Goal: Task Accomplishment & Management: Manage account settings

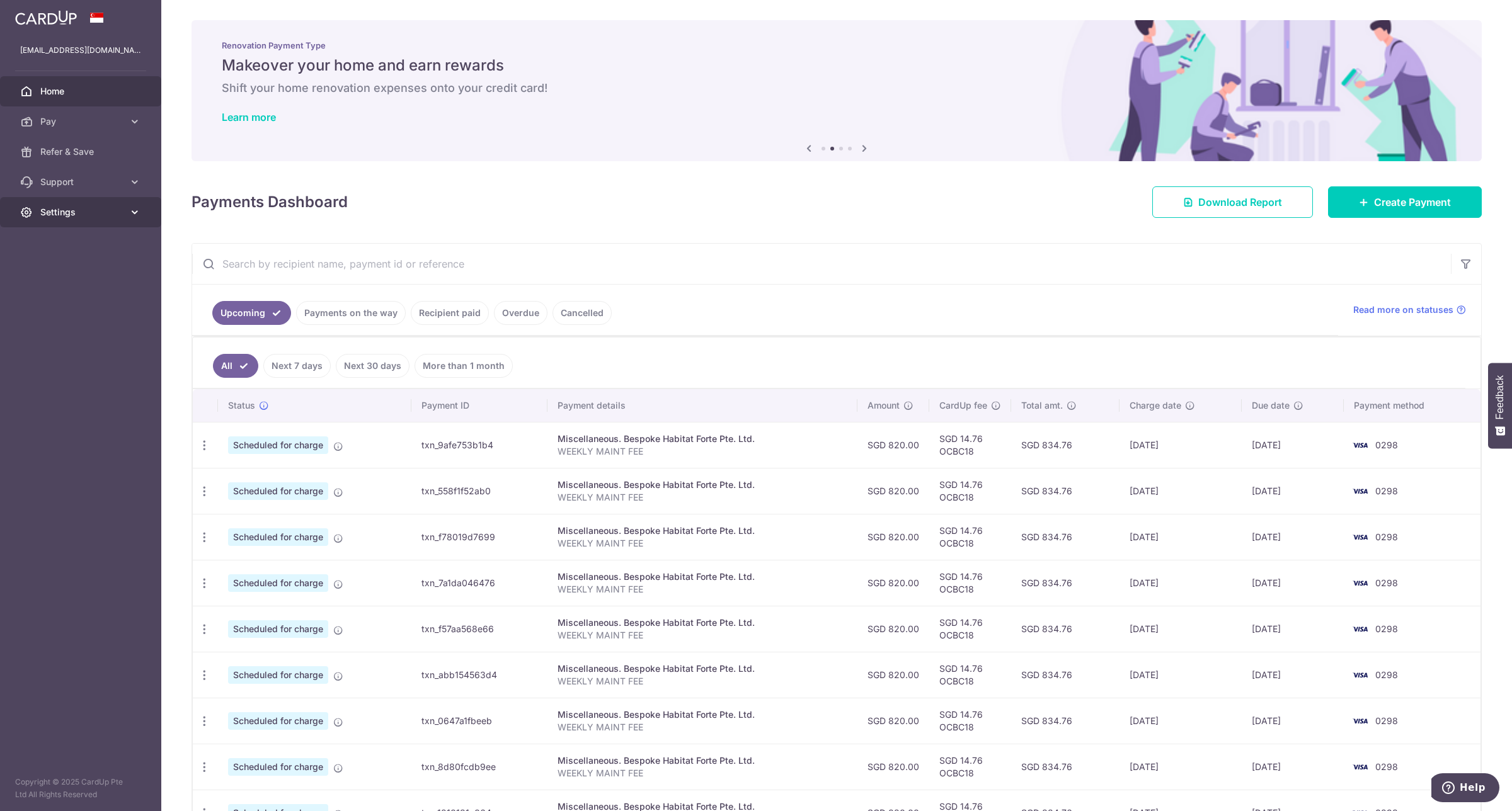
click at [51, 206] on span "Settings" at bounding box center [82, 212] width 83 height 12
click at [71, 282] on link "Logout" at bounding box center [81, 273] width 161 height 30
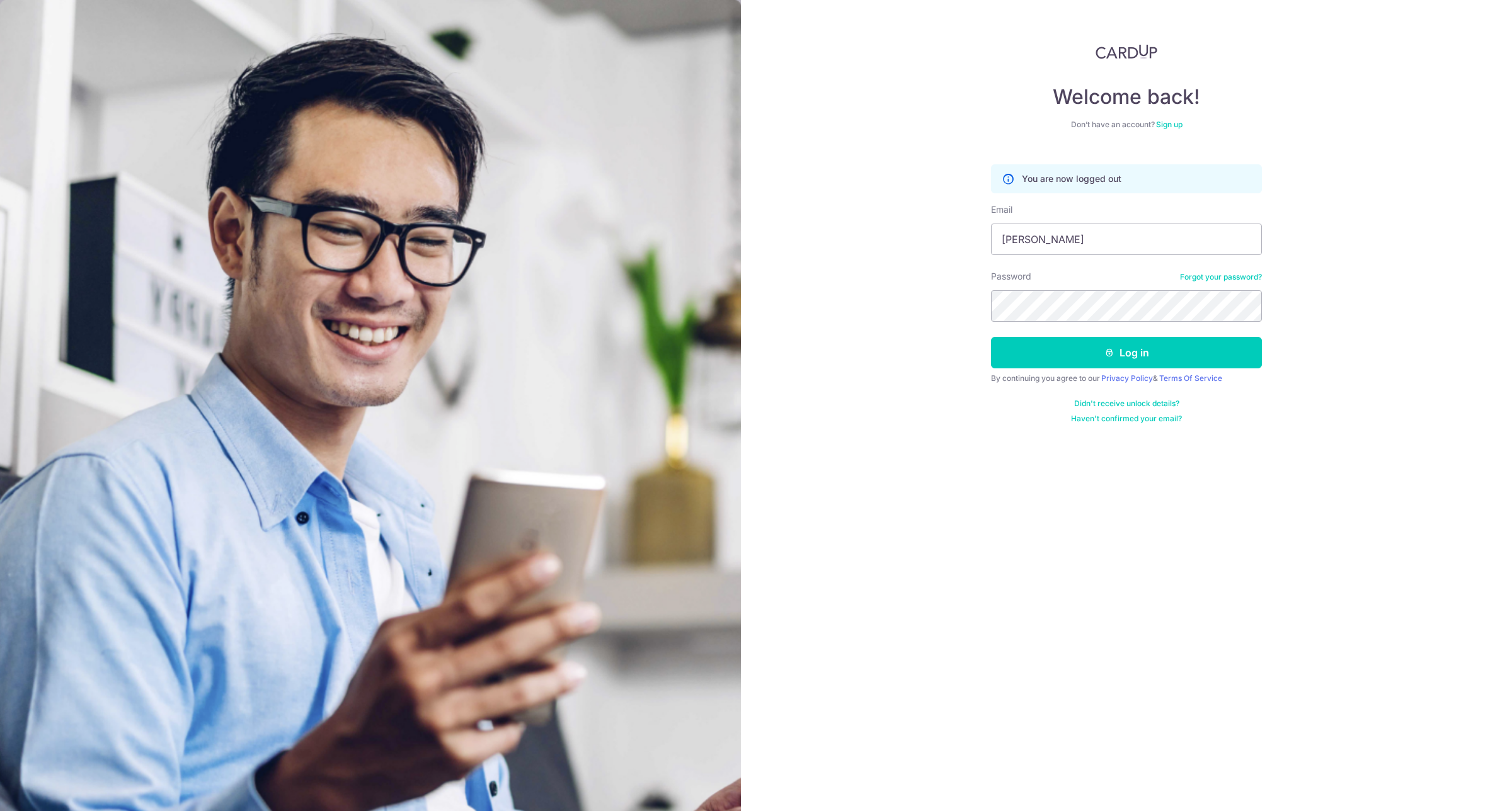
type input "[EMAIL_ADDRESS][DOMAIN_NAME]"
click at [1134, 356] on button "Log in" at bounding box center [1126, 352] width 271 height 31
